Goal: Share content: Share content

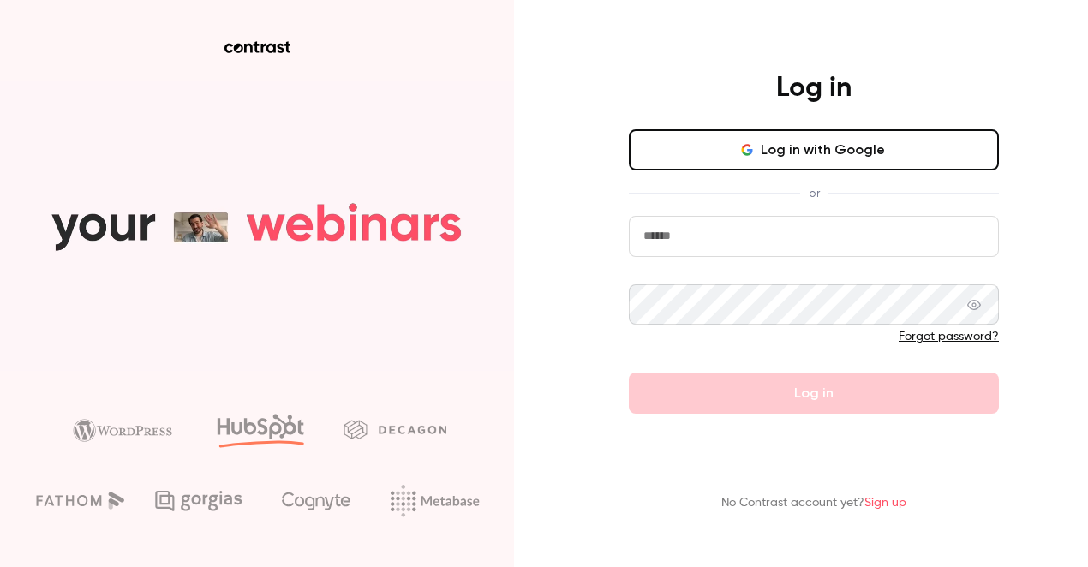
click at [729, 153] on button "Log in with Google" at bounding box center [814, 149] width 370 height 41
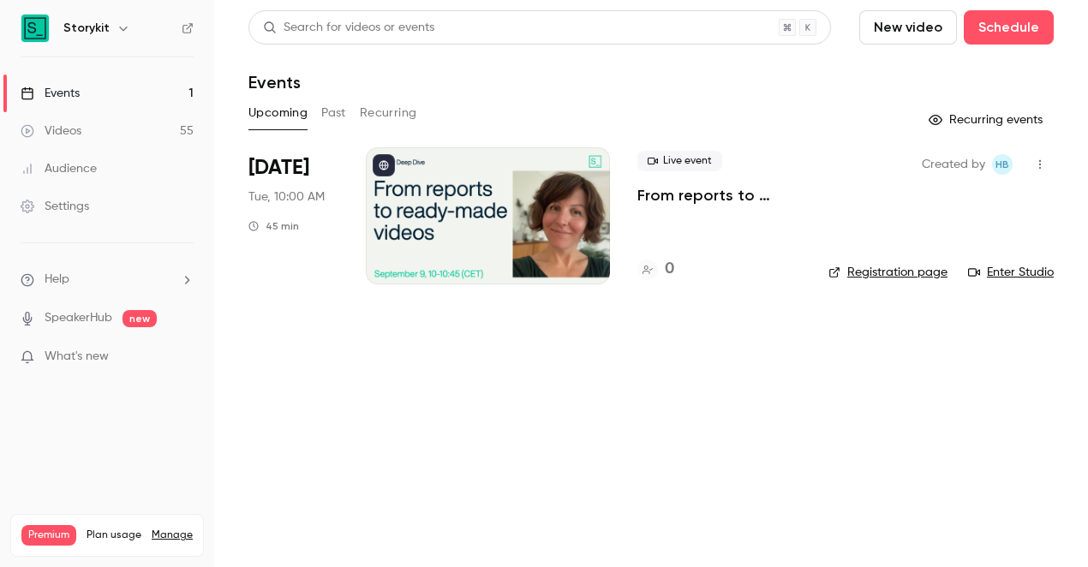
click at [99, 129] on link "Videos 55" at bounding box center [107, 131] width 214 height 38
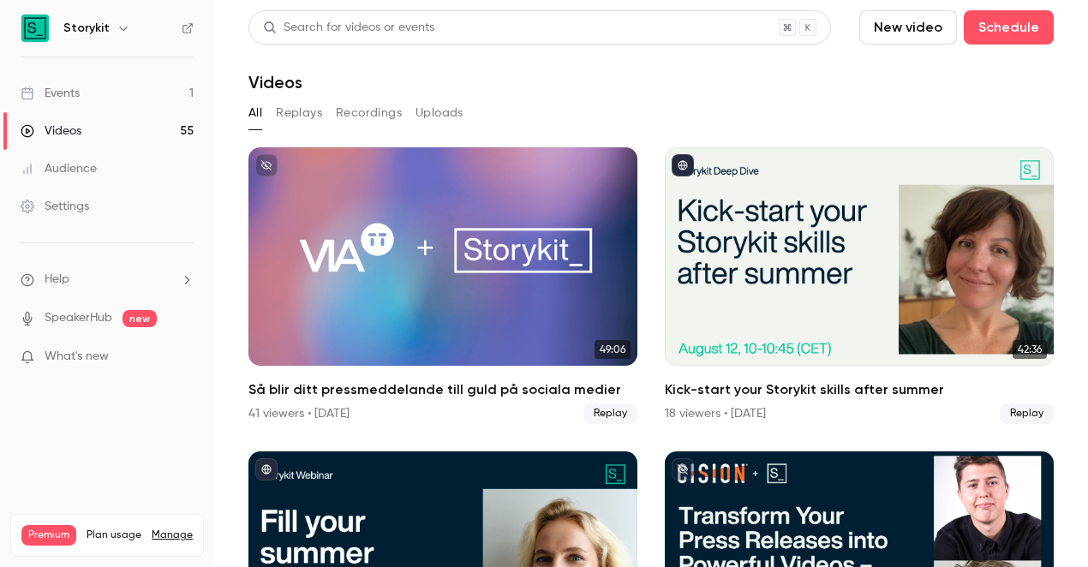
click at [93, 102] on link "Events 1" at bounding box center [107, 94] width 214 height 38
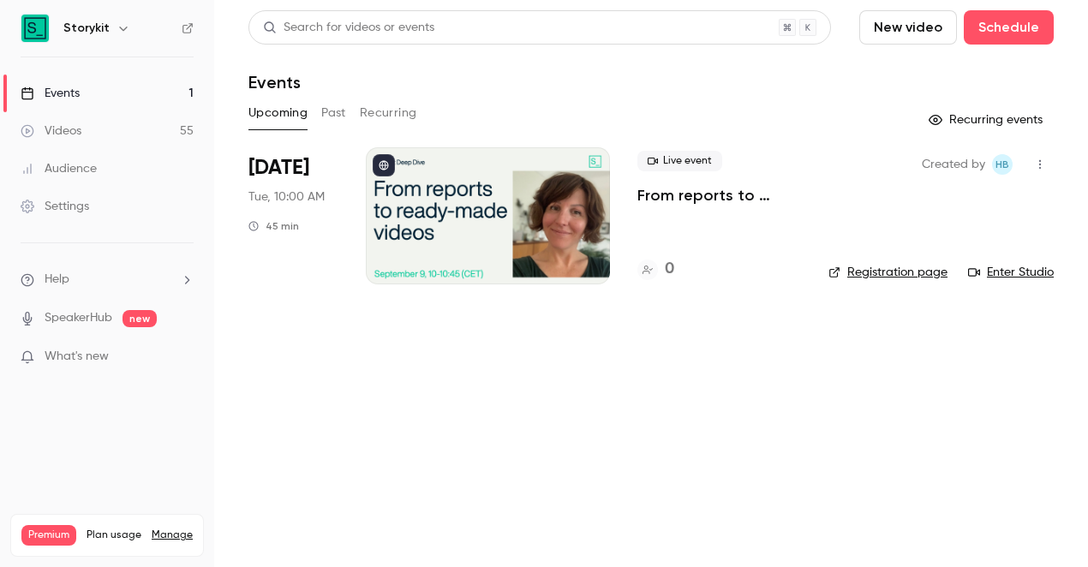
click at [340, 115] on button "Past" at bounding box center [333, 112] width 25 height 27
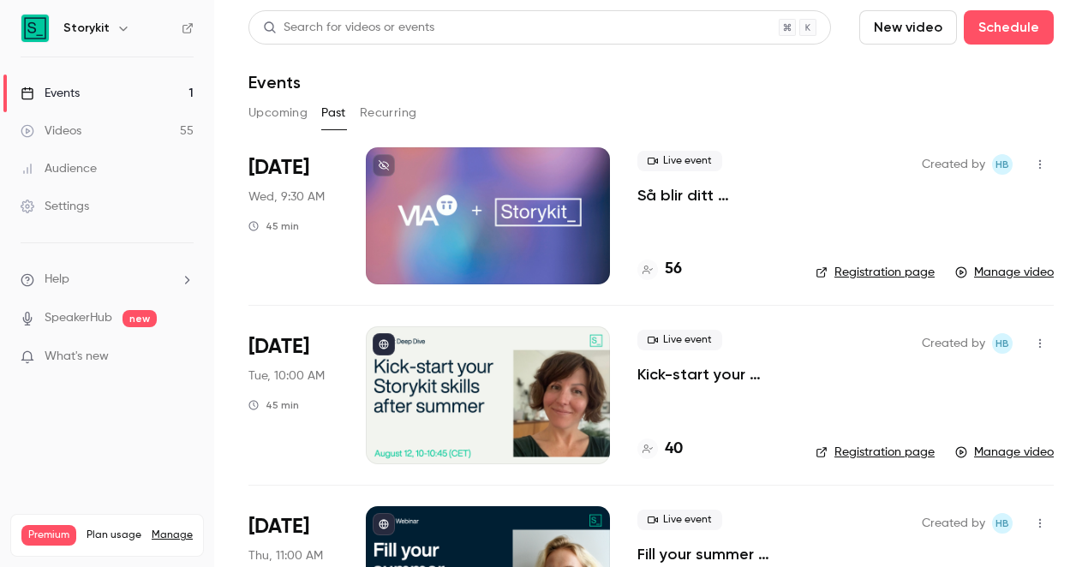
click at [483, 247] on div at bounding box center [488, 215] width 244 height 137
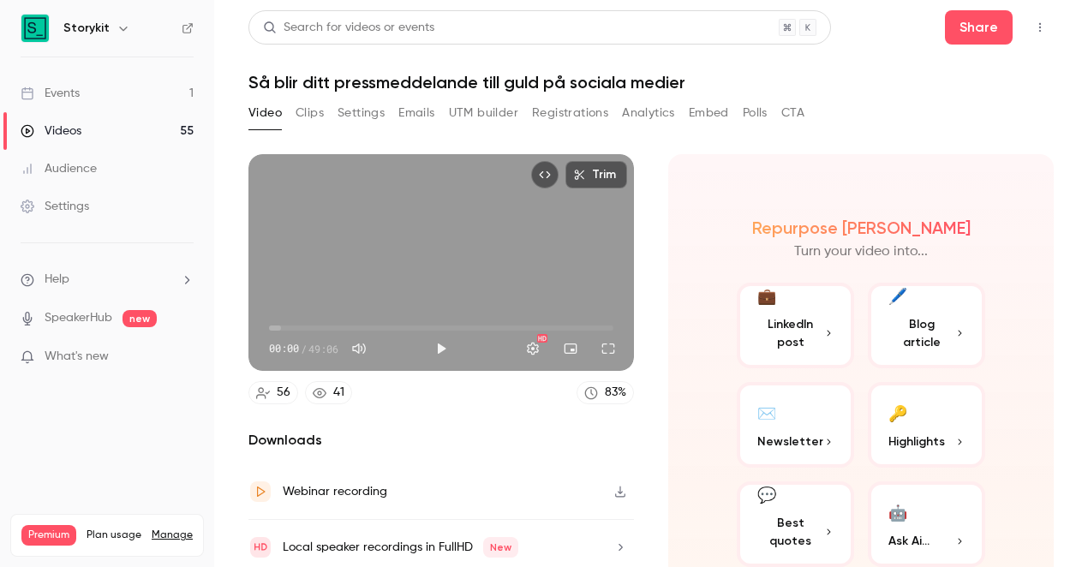
click at [350, 111] on button "Settings" at bounding box center [361, 112] width 47 height 27
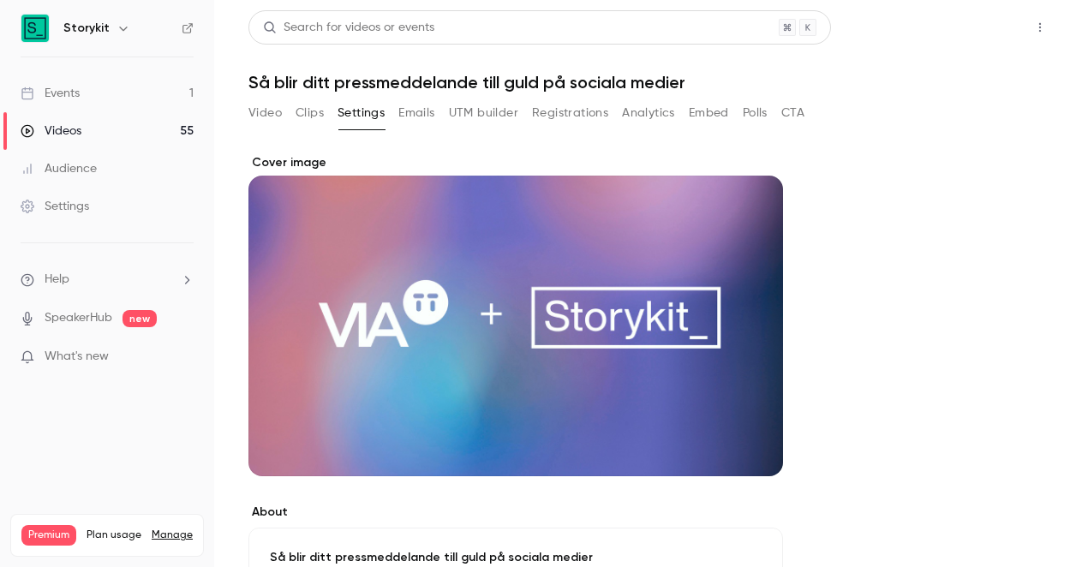
click at [967, 24] on button "Share" at bounding box center [979, 27] width 68 height 34
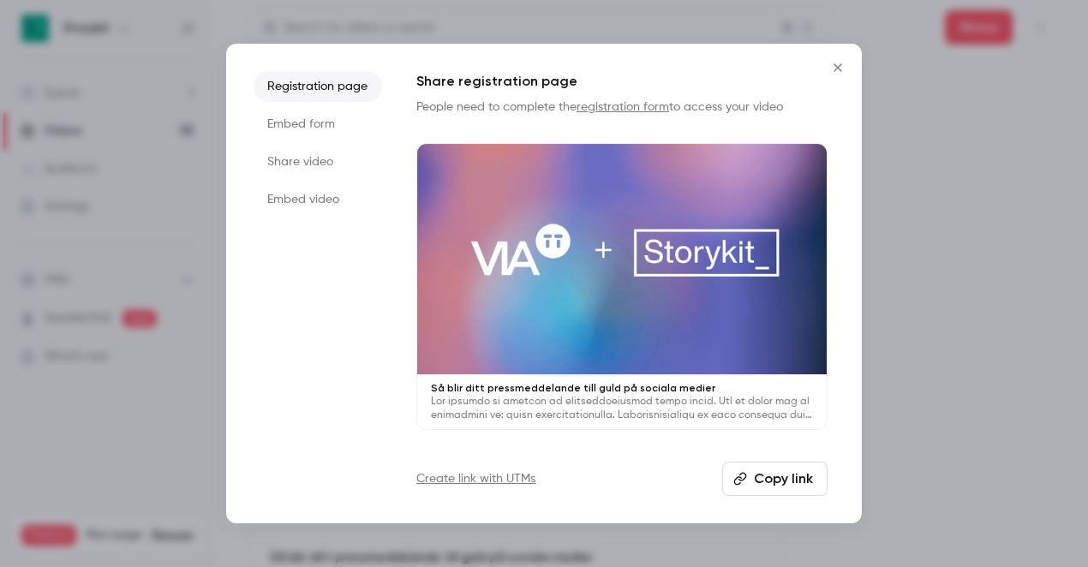
click at [326, 155] on li "Share video" at bounding box center [318, 161] width 129 height 31
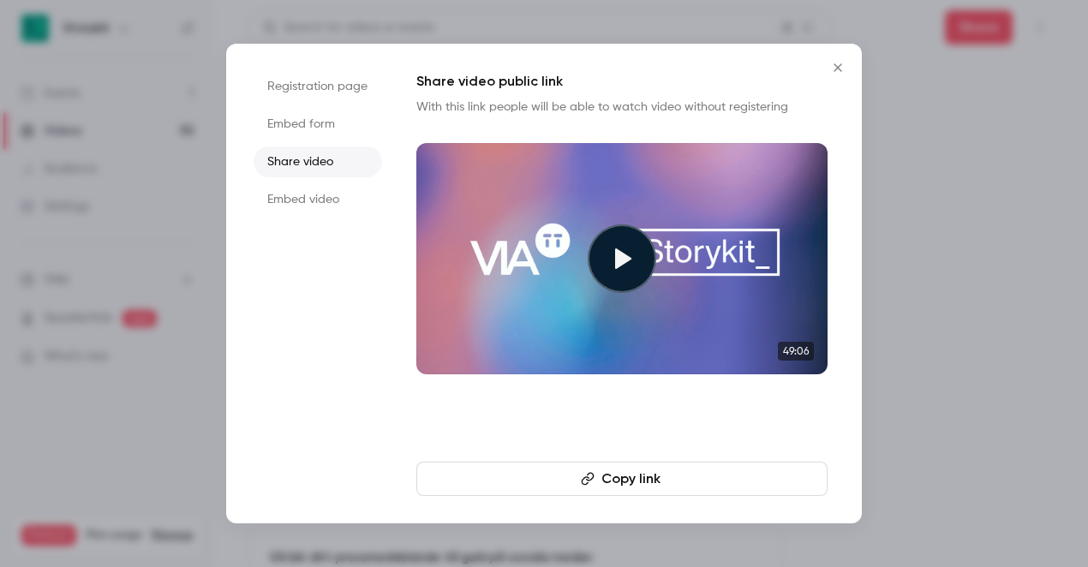
click at [619, 482] on button "Copy link" at bounding box center [621, 479] width 411 height 34
click at [844, 63] on icon "Close" at bounding box center [838, 68] width 21 height 14
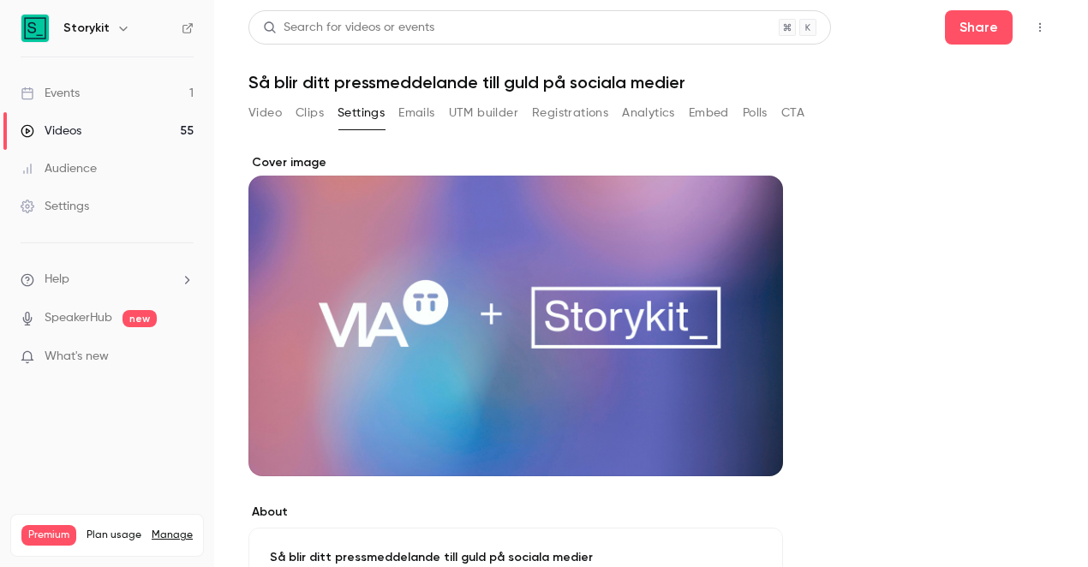
click at [112, 92] on link "Events 1" at bounding box center [107, 94] width 214 height 38
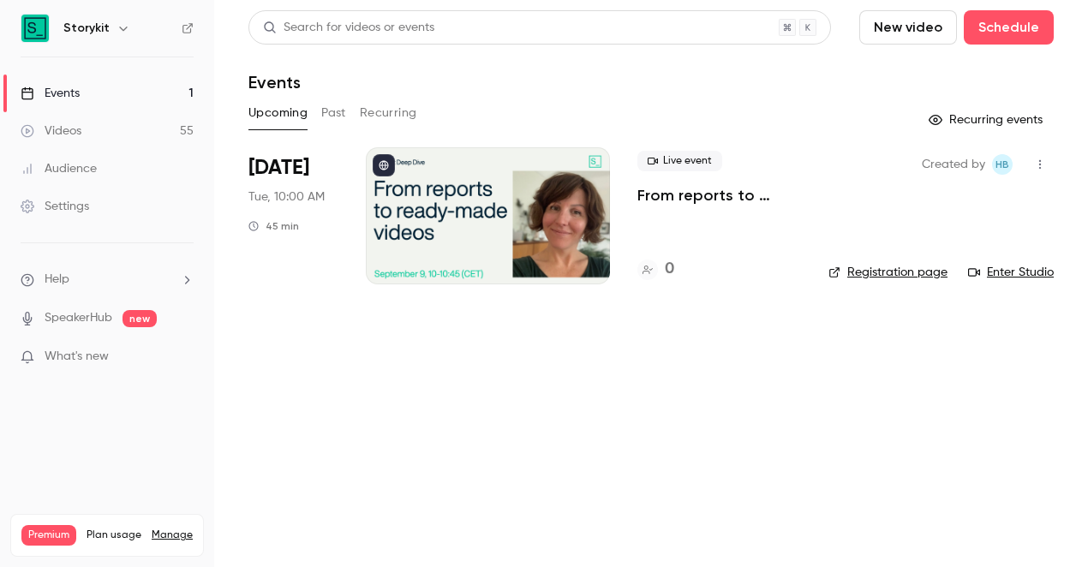
click at [132, 356] on p "What's new" at bounding box center [94, 357] width 146 height 18
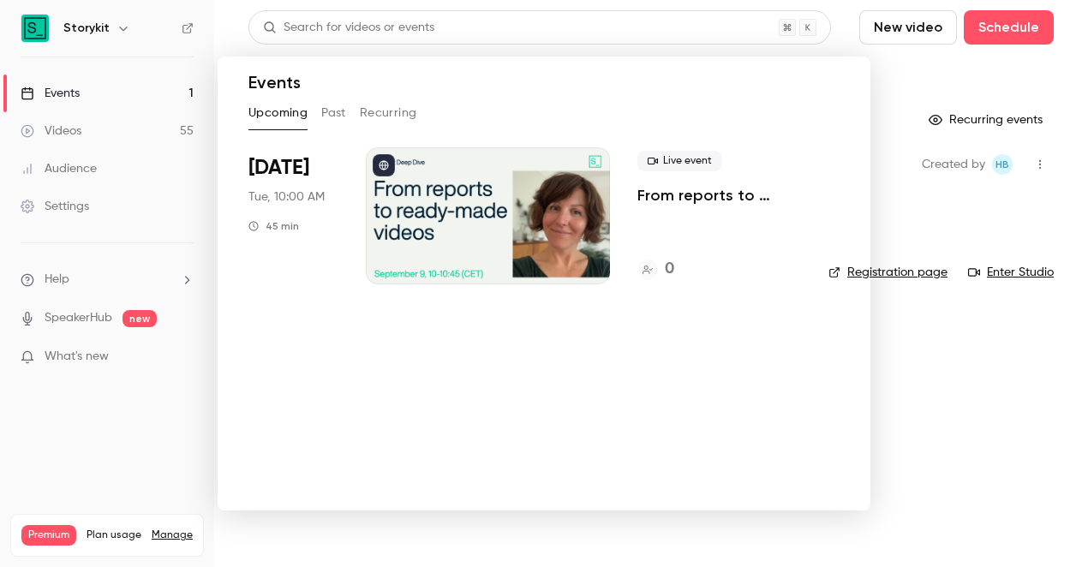
click at [975, 394] on div at bounding box center [544, 283] width 1088 height 567
